Goal: Find specific page/section: Find specific page/section

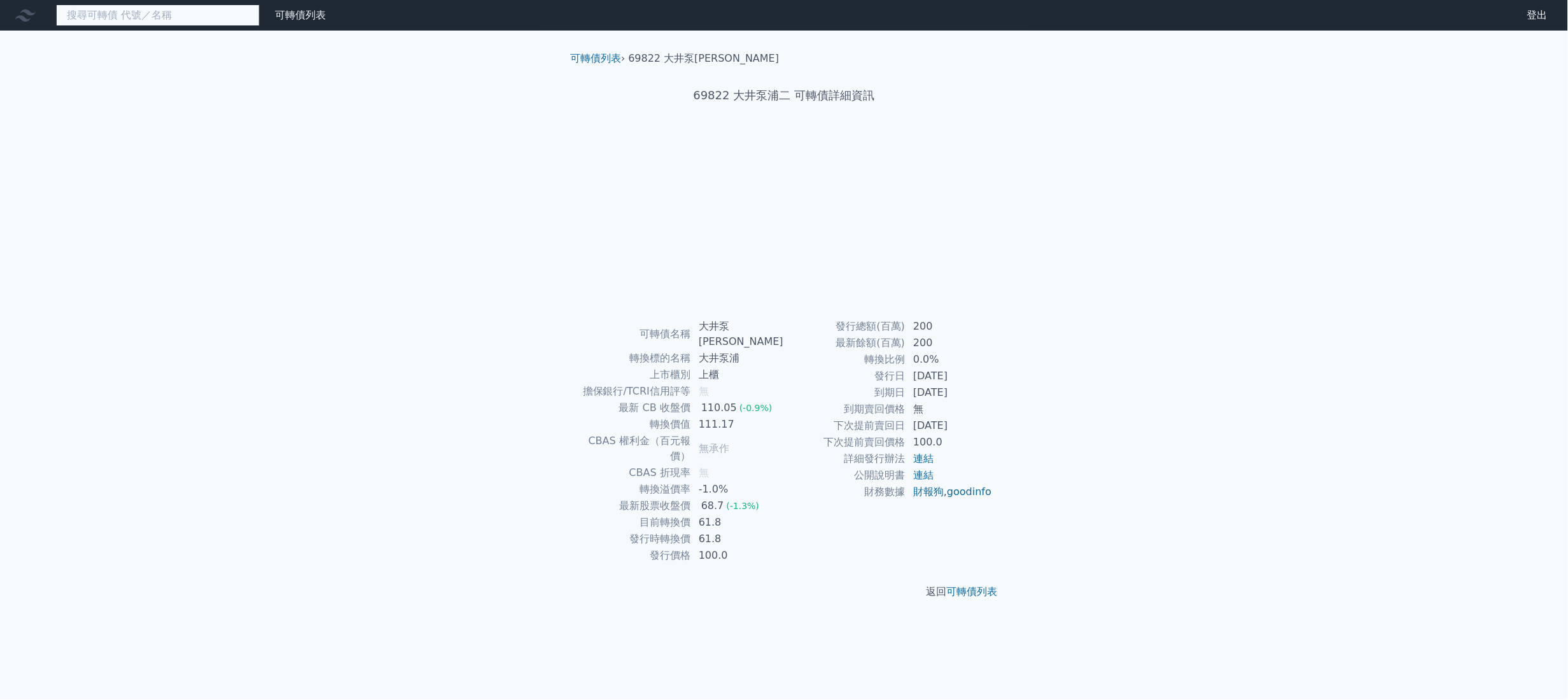
click at [260, 15] on input at bounding box center [158, 15] width 204 height 21
type input "6284"
click at [1517, 25] on link "登出" at bounding box center [1537, 15] width 41 height 20
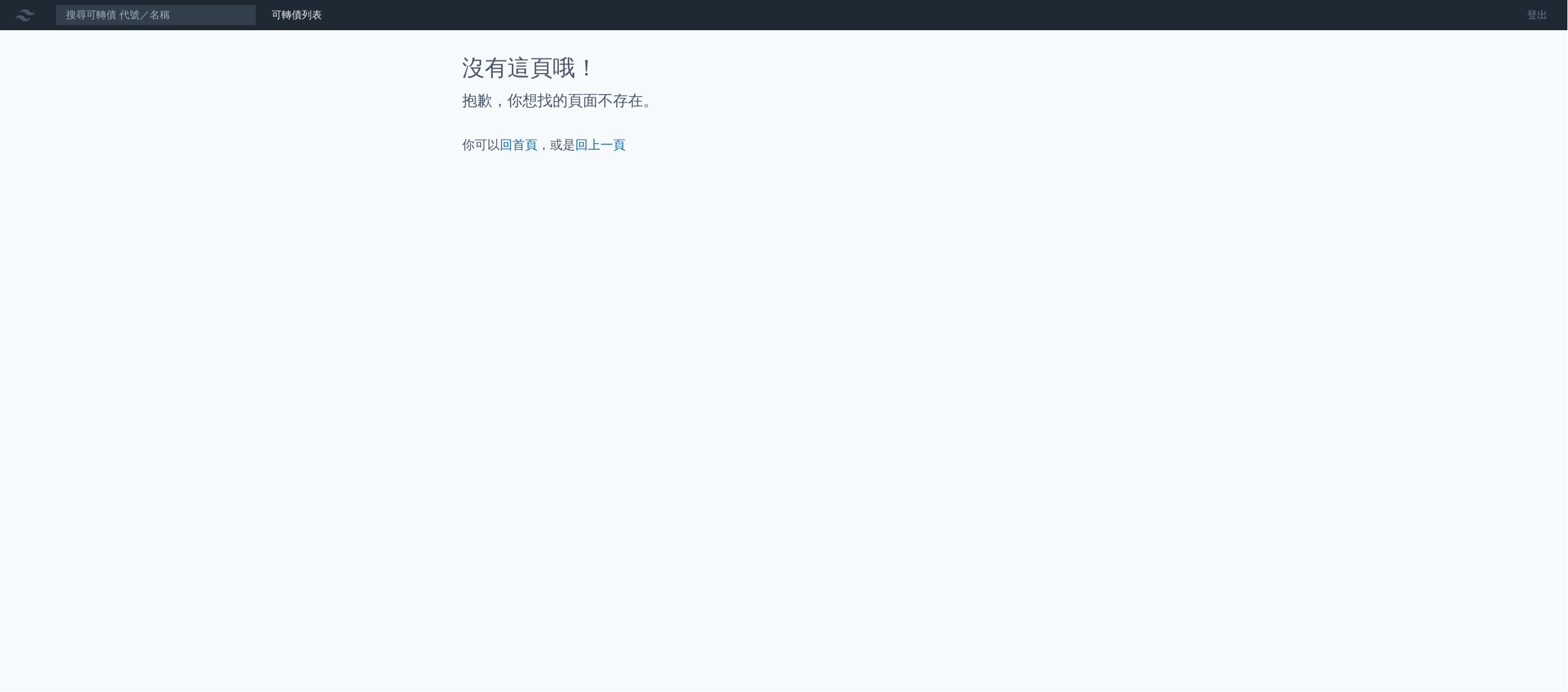
click at [1518, 22] on link "登出" at bounding box center [1538, 15] width 40 height 20
click at [322, 20] on link "可轉債列表" at bounding box center [297, 15] width 50 height 12
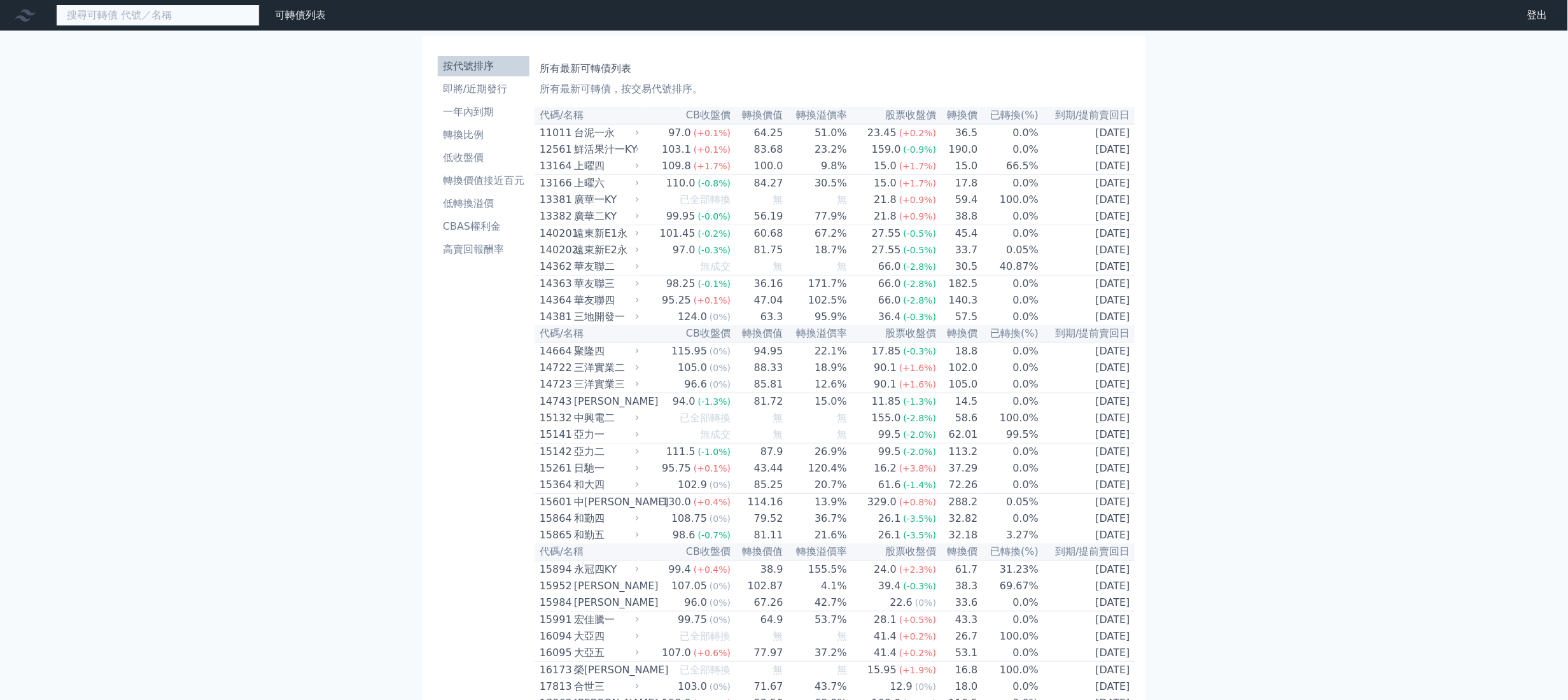
click at [260, 18] on input at bounding box center [158, 15] width 204 height 21
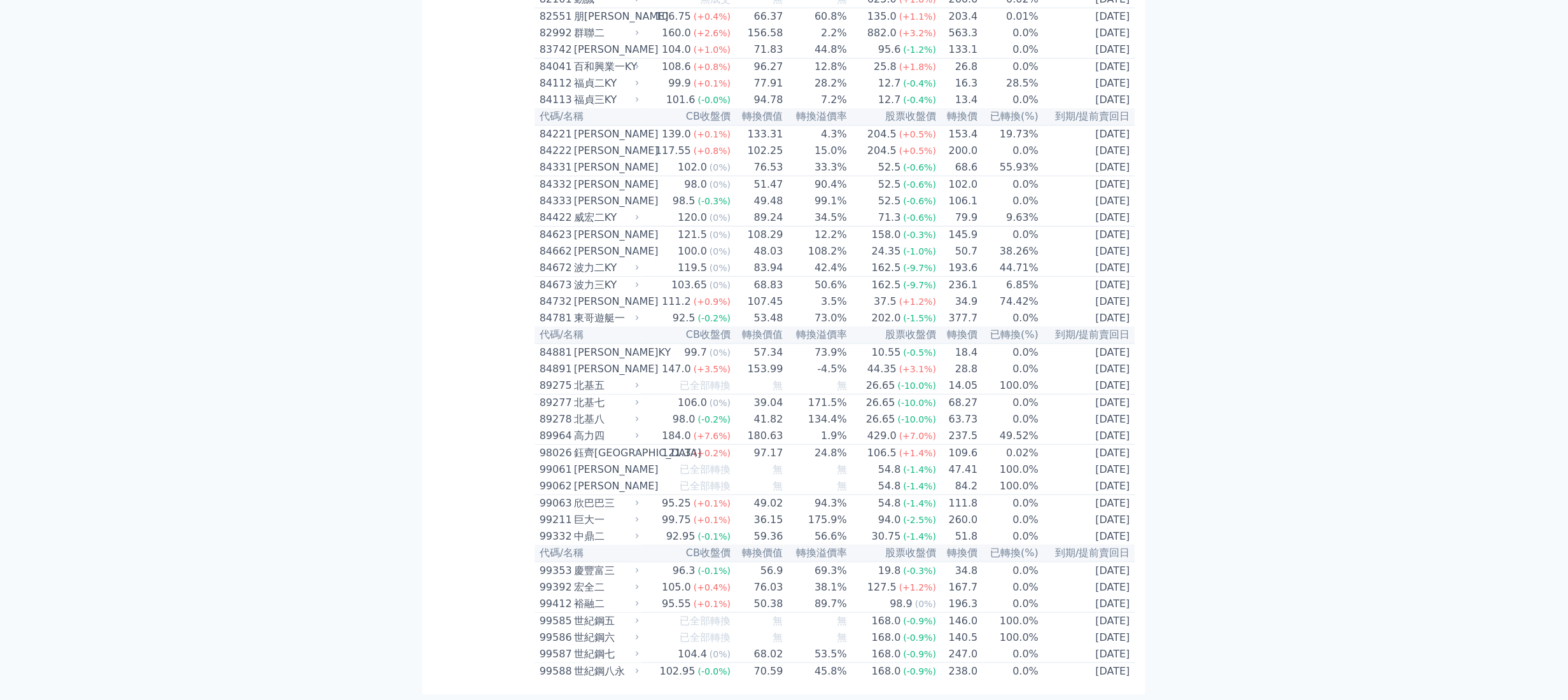
scroll to position [9163, 0]
type input "6284"
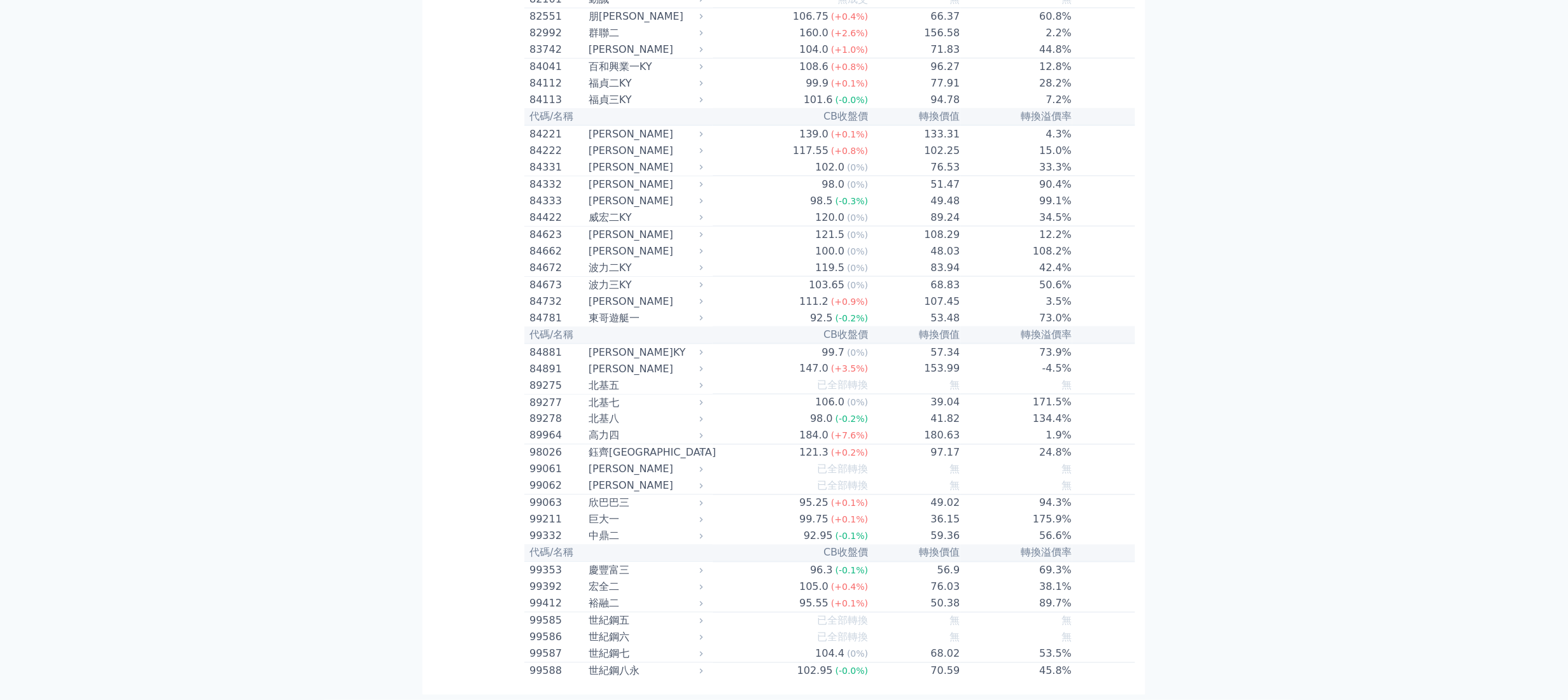
scroll to position [9672, 0]
